Goal: Browse casually: Explore the website without a specific task or goal

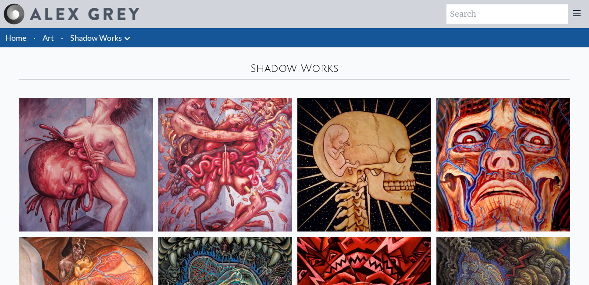
click at [77, 15] on img at bounding box center [84, 14] width 109 height 12
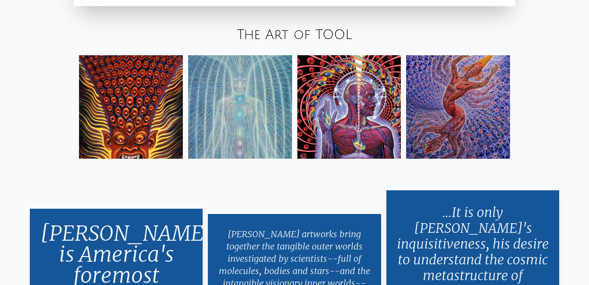
scroll to position [1428, 0]
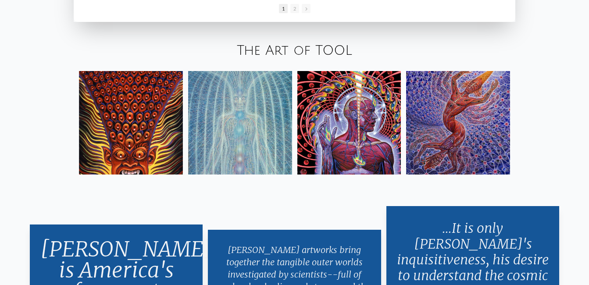
click at [320, 53] on link "The Art of TOOL" at bounding box center [294, 50] width 115 height 14
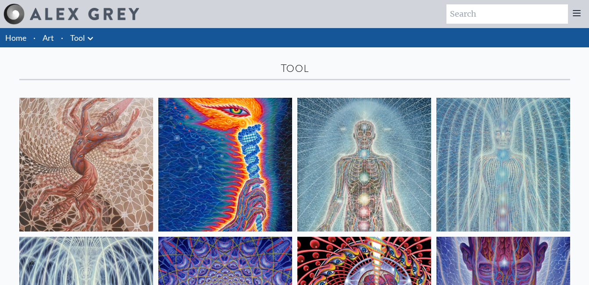
click at [54, 36] on link "Art" at bounding box center [48, 38] width 11 height 12
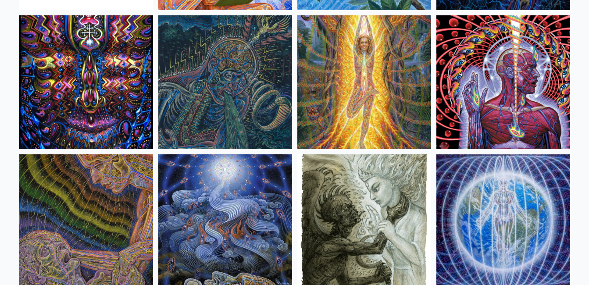
scroll to position [5529, 0]
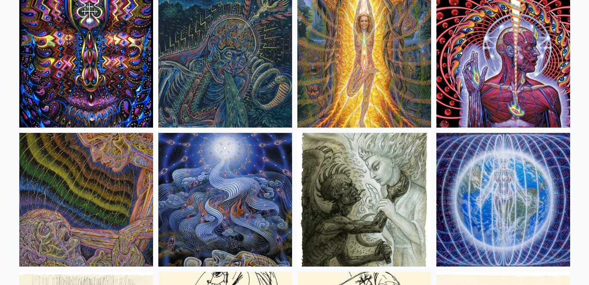
click at [512, 53] on img at bounding box center [504, 61] width 134 height 134
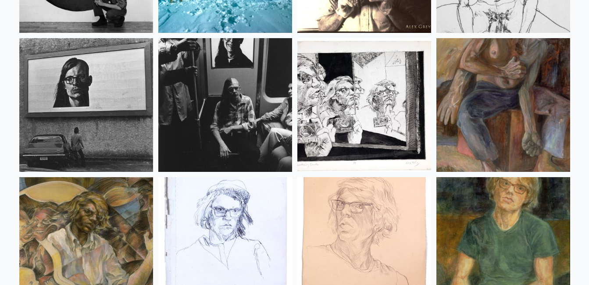
scroll to position [11446, 0]
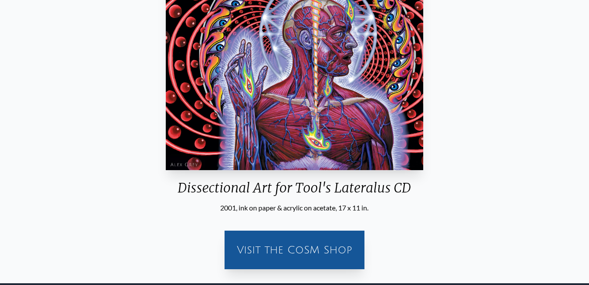
scroll to position [219, 0]
